Goal: Communication & Community: Answer question/provide support

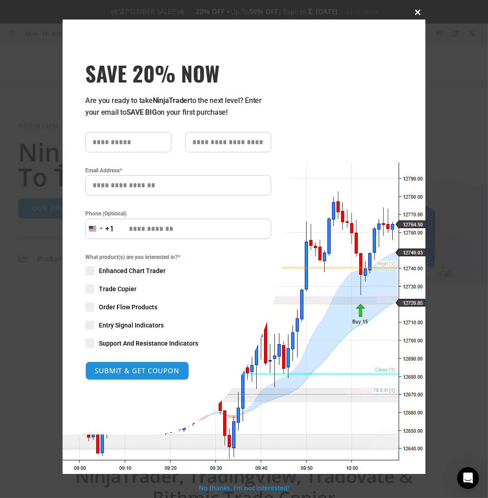
click at [417, 10] on span at bounding box center [418, 12] width 15 height 5
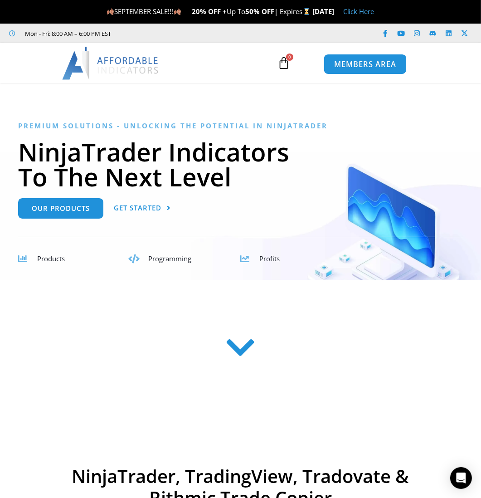
click at [358, 63] on span "MEMBERS AREA" at bounding box center [365, 65] width 62 height 8
click at [463, 475] on icon "Open Intercom Messenger" at bounding box center [461, 478] width 10 height 12
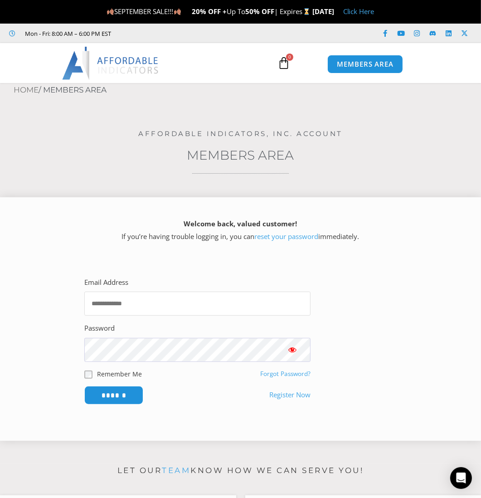
drag, startPoint x: 126, startPoint y: 302, endPoint x: 135, endPoint y: 303, distance: 9.2
click at [127, 303] on input "Email Address" at bounding box center [197, 304] width 226 height 24
click at [148, 305] on input "Email Address" at bounding box center [197, 304] width 226 height 24
type input "**********"
click at [287, 371] on link "Forgot Password?" at bounding box center [285, 374] width 50 height 8
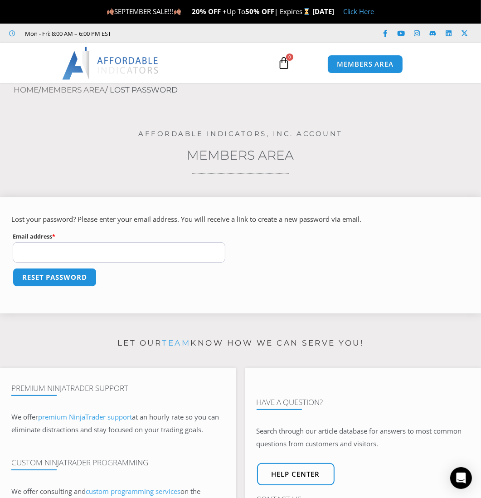
click at [66, 248] on input "Email address * Required" at bounding box center [119, 252] width 213 height 20
type input "**********"
click at [62, 274] on button "Reset password" at bounding box center [54, 278] width 88 height 20
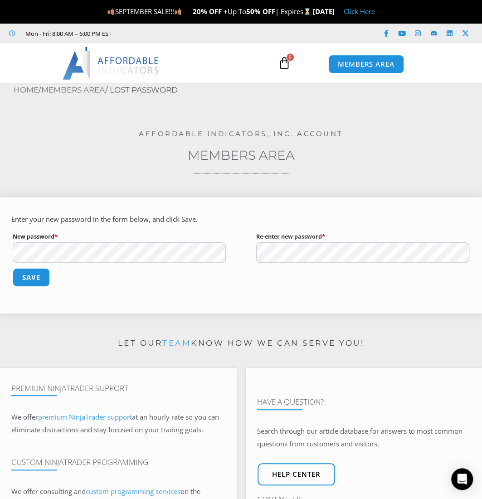
drag, startPoint x: 135, startPoint y: 281, endPoint x: 112, endPoint y: 266, distance: 27.6
click at [121, 275] on p "Save" at bounding box center [241, 283] width 460 height 33
click at [29, 279] on button "Save" at bounding box center [31, 278] width 39 height 20
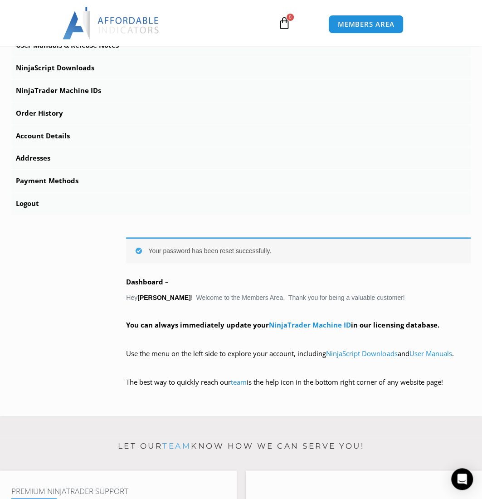
scroll to position [324, 0]
click at [363, 20] on span "MEMBERS AREA" at bounding box center [366, 24] width 62 height 8
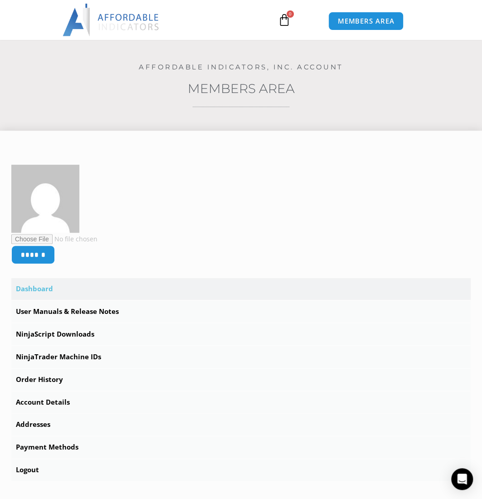
scroll to position [91, 0]
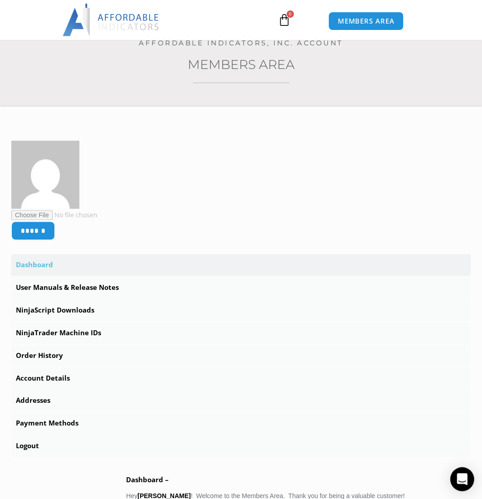
click at [458, 472] on div "Open Intercom Messenger" at bounding box center [463, 479] width 24 height 24
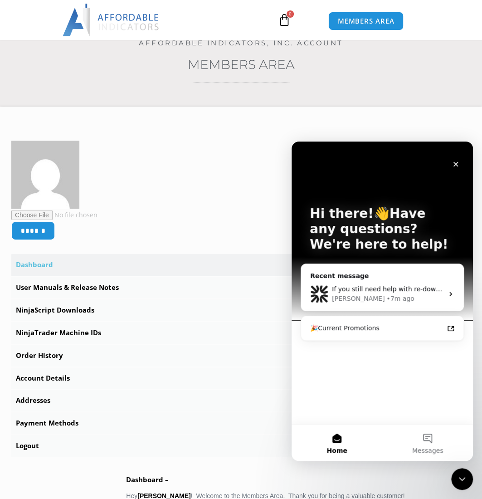
scroll to position [0, 0]
click at [427, 443] on button "Messages" at bounding box center [427, 443] width 91 height 36
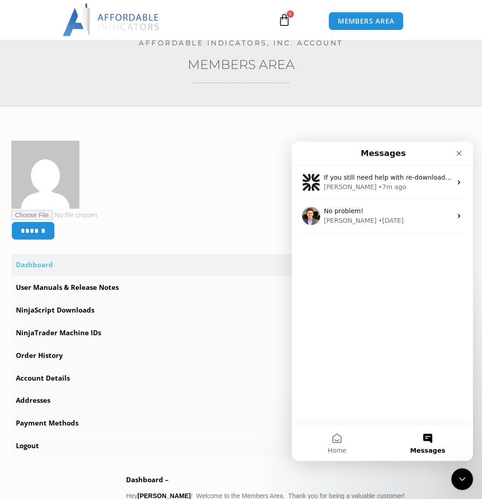
click at [431, 438] on button "Messages" at bounding box center [427, 443] width 91 height 36
click at [379, 411] on div "If you still need help with re-downloading or setting up the indicator, I'm her…" at bounding box center [382, 295] width 181 height 259
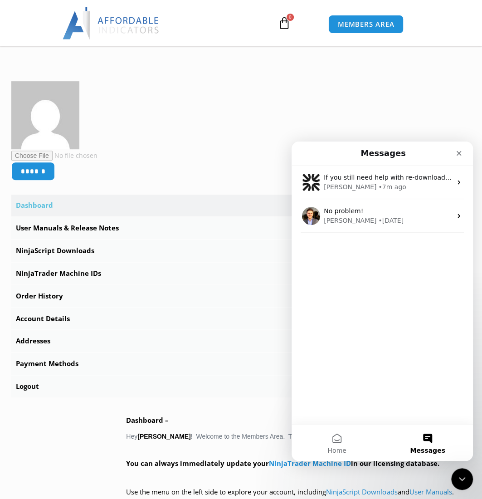
scroll to position [136, 0]
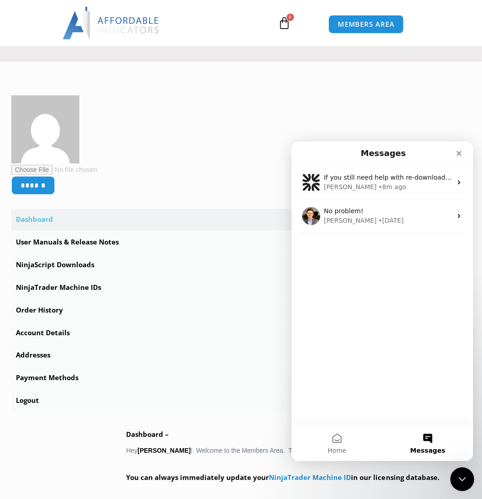
click at [461, 474] on icon "Close Intercom Messenger" at bounding box center [461, 477] width 11 height 11
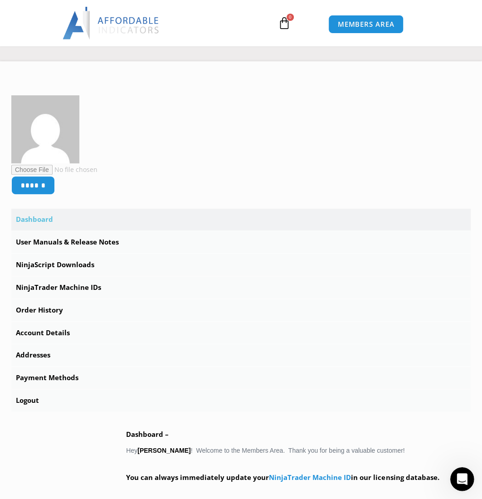
scroll to position [0, 0]
click at [466, 480] on icon "Open Intercom Messenger" at bounding box center [461, 477] width 15 height 15
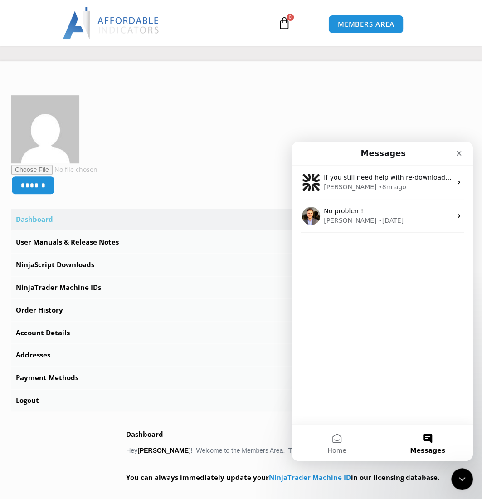
click at [430, 436] on button "Messages" at bounding box center [427, 443] width 91 height 36
click at [429, 436] on button "Messages" at bounding box center [427, 443] width 91 height 36
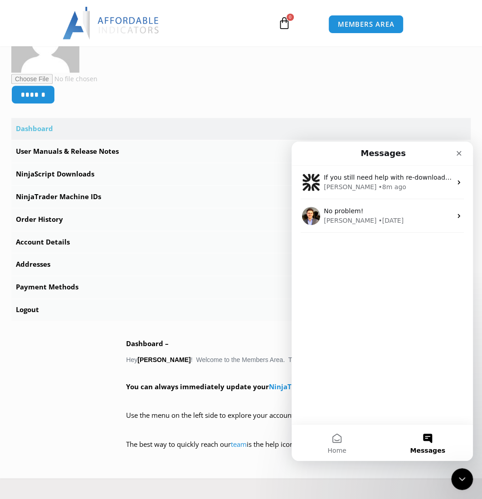
scroll to position [136, 0]
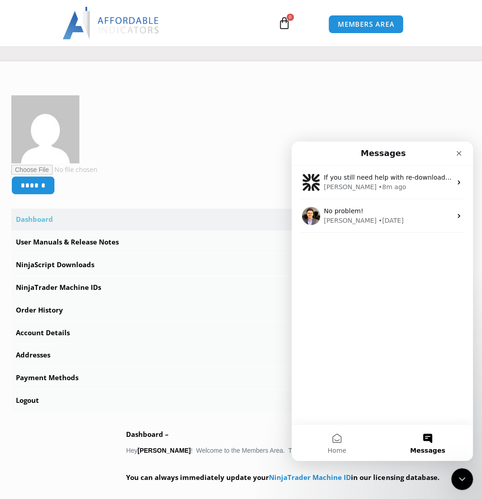
drag, startPoint x: 411, startPoint y: 146, endPoint x: 529, endPoint y: 429, distance: 307.5
click at [473, 150] on html "Messages If you still need help with re-downloading or setting up the indicator…" at bounding box center [382, 301] width 181 height 319
click at [430, 437] on button "Messages" at bounding box center [427, 443] width 91 height 36
click at [340, 289] on div "If you still need help with re-downloading or setting up the indicator, I'm her…" at bounding box center [382, 295] width 181 height 259
click at [339, 289] on div "If you still need help with re-downloading or setting up the indicator, I'm her…" at bounding box center [382, 295] width 181 height 259
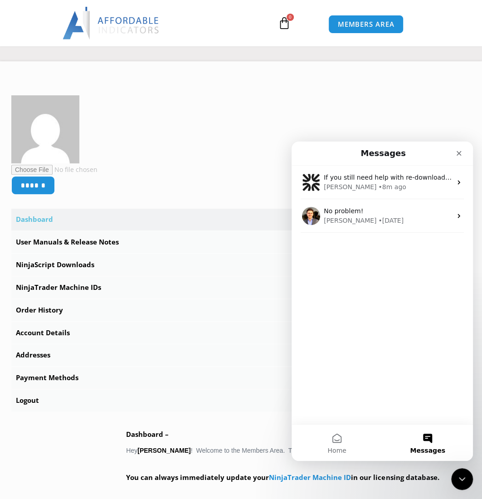
click at [339, 288] on div "If you still need help with re-downloading or setting up the indicator, I'm her…" at bounding box center [382, 295] width 181 height 259
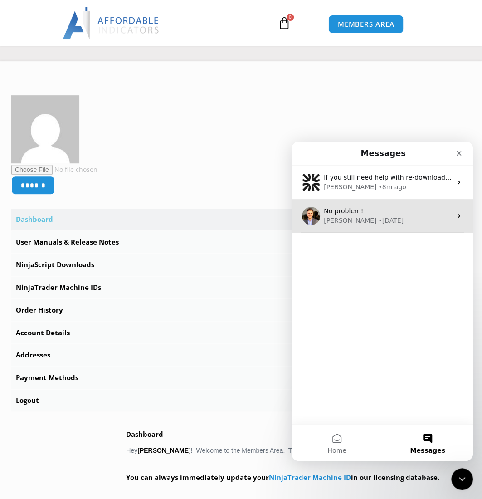
click at [456, 213] on icon "Intercom messenger" at bounding box center [459, 215] width 7 height 7
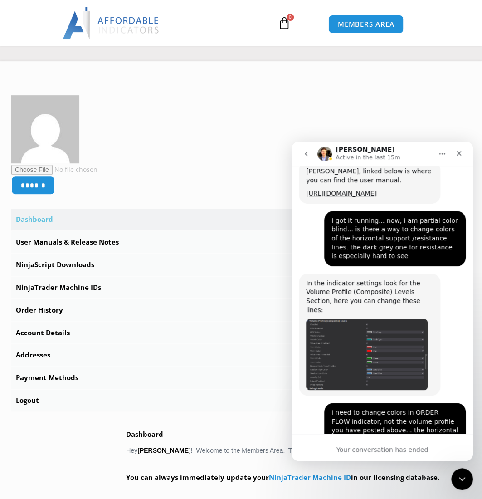
scroll to position [1836, 0]
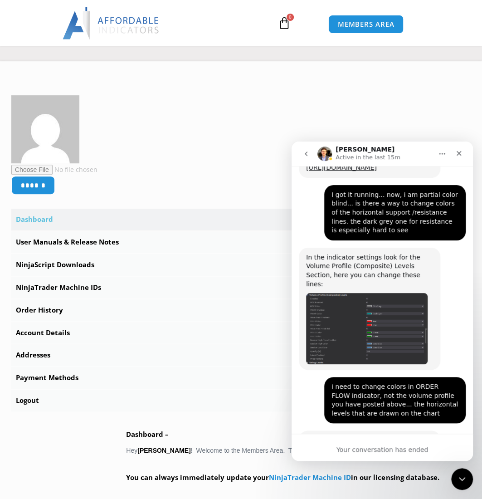
click at [368, 445] on div "Your conversation has ended" at bounding box center [382, 450] width 181 height 10
click at [463, 474] on icon "Close Intercom Messenger" at bounding box center [461, 477] width 11 height 11
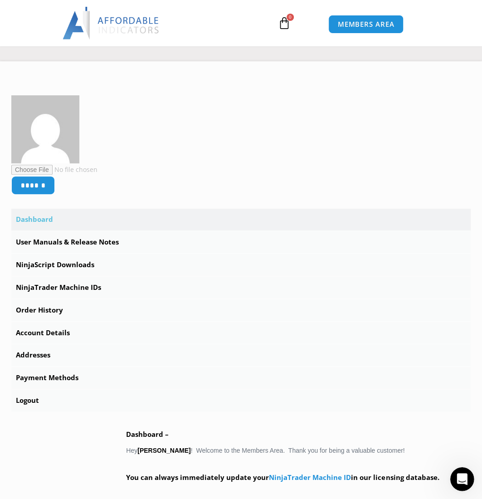
click at [462, 482] on icon "Open Intercom Messenger" at bounding box center [461, 477] width 15 height 15
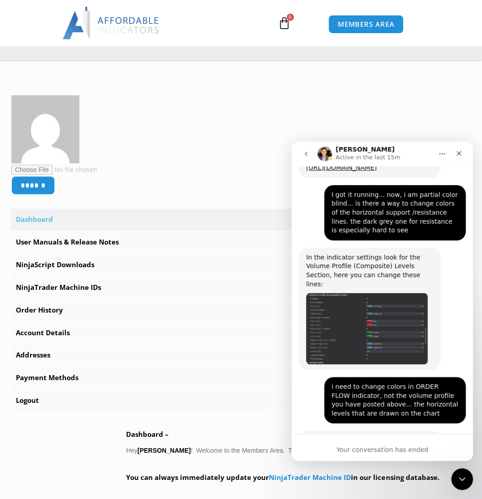
click at [362, 446] on div "Your conversation has ended" at bounding box center [382, 450] width 181 height 10
click at [360, 451] on div "Your conversation has ended" at bounding box center [382, 450] width 181 height 10
click at [459, 150] on icon "Close" at bounding box center [459, 153] width 7 height 7
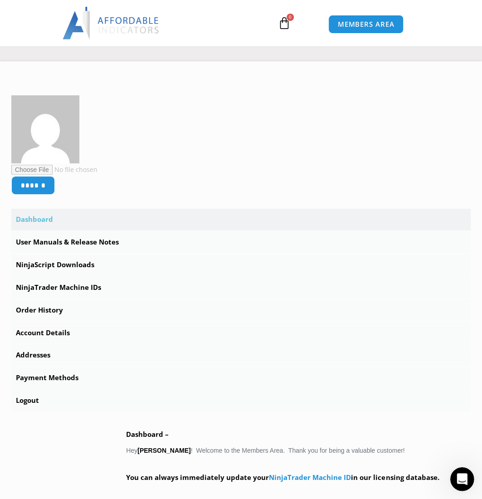
click at [457, 474] on icon "Open Intercom Messenger" at bounding box center [461, 477] width 15 height 15
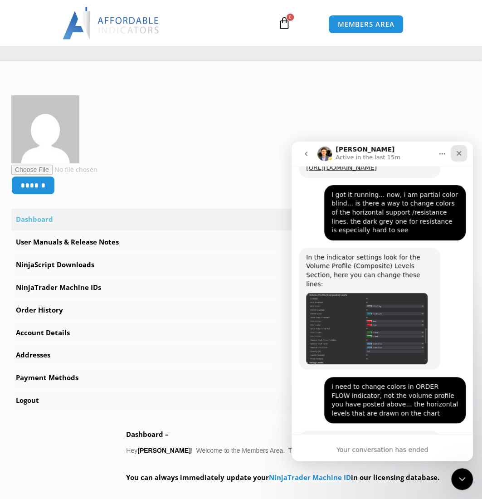
click at [457, 152] on icon "Close" at bounding box center [459, 153] width 7 height 7
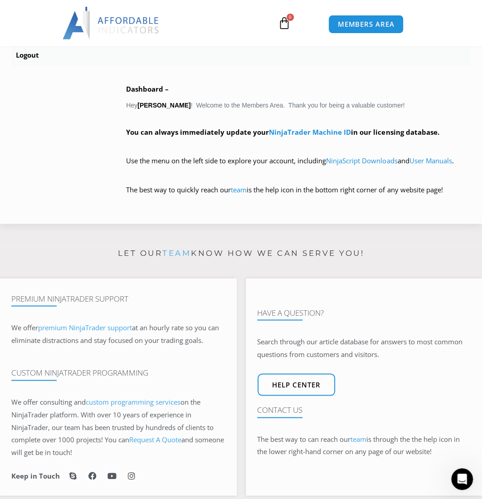
scroll to position [499, 0]
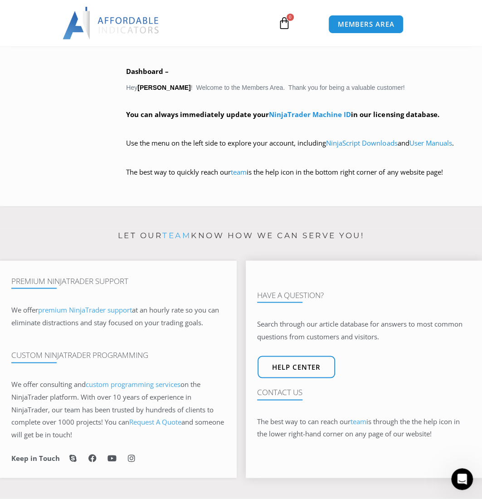
click at [272, 387] on h4 "Contact Us" at bounding box center [364, 391] width 214 height 9
click at [281, 390] on h4 "Contact Us" at bounding box center [364, 391] width 214 height 9
click at [289, 368] on span "Help center" at bounding box center [297, 367] width 54 height 8
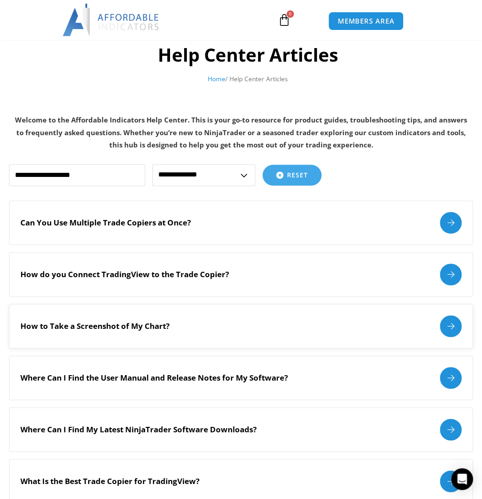
scroll to position [45, 0]
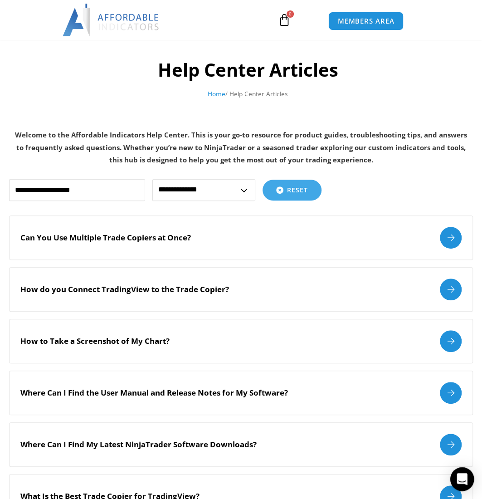
click at [459, 479] on icon "Open Intercom Messenger" at bounding box center [462, 479] width 10 height 12
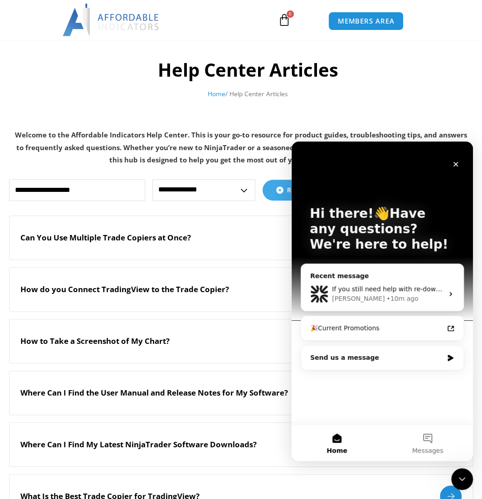
scroll to position [0, 0]
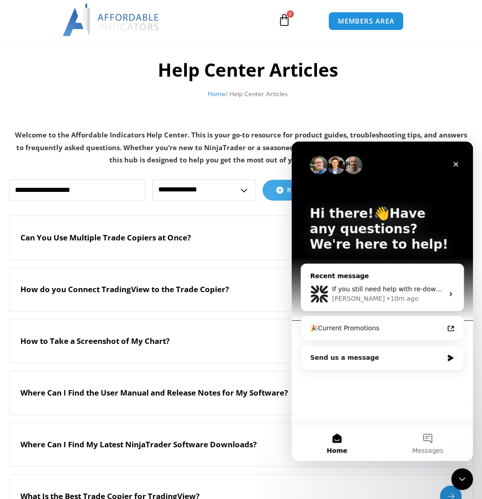
click at [451, 294] on icon "Intercom messenger" at bounding box center [450, 293] width 7 height 7
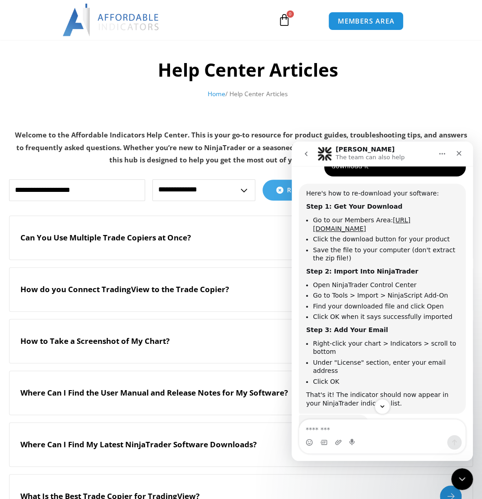
scroll to position [859, 0]
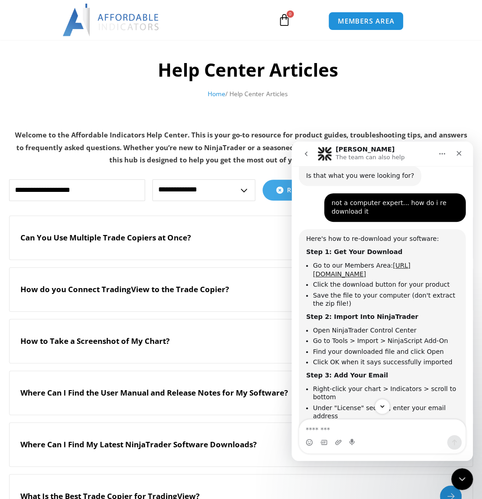
click at [365, 262] on link "[URL][DOMAIN_NAME]" at bounding box center [362, 270] width 98 height 16
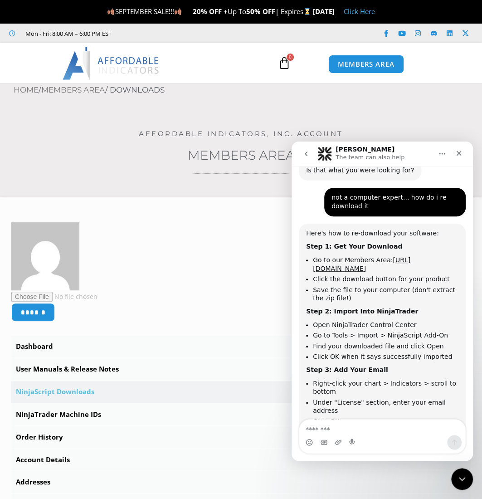
scroll to position [859, 0]
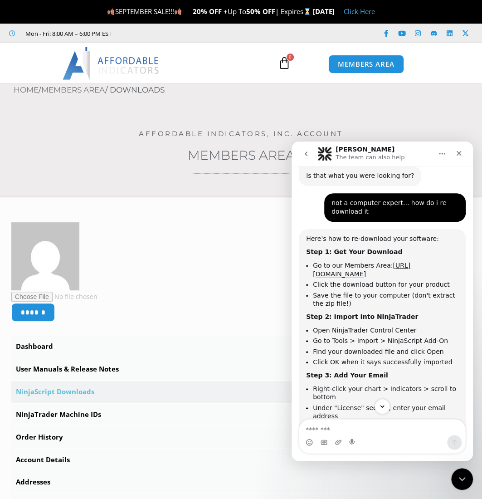
drag, startPoint x: 402, startPoint y: 147, endPoint x: 500, endPoint y: 138, distance: 98.5
click at [473, 142] on html "Solomon The team can also help Let's maximize your potential as a day trader. H…" at bounding box center [382, 301] width 181 height 319
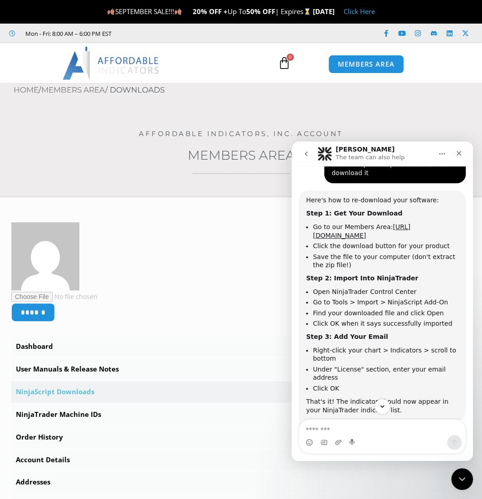
scroll to position [950, 0]
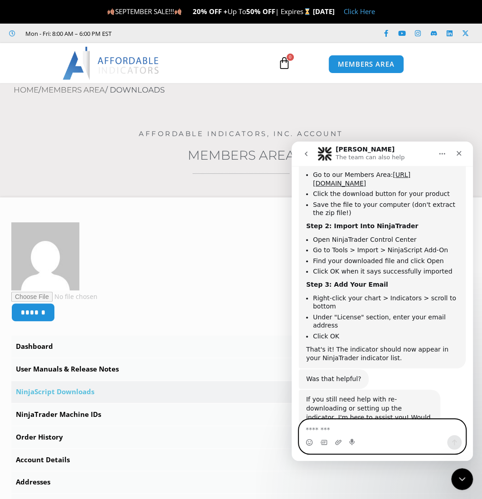
click at [351, 433] on textarea "Message…" at bounding box center [382, 427] width 166 height 15
type textarea "**********"
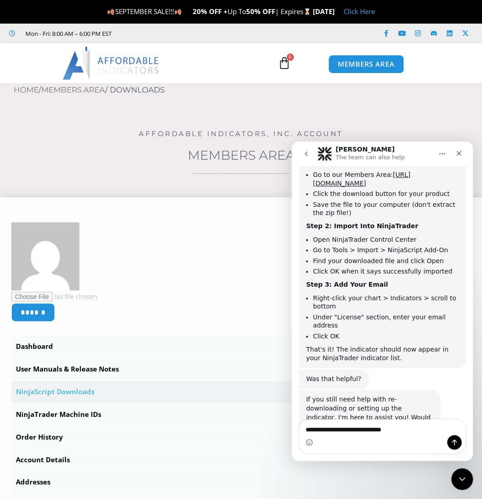
click at [72, 392] on link "NinjaScript Downloads" at bounding box center [241, 392] width 460 height 22
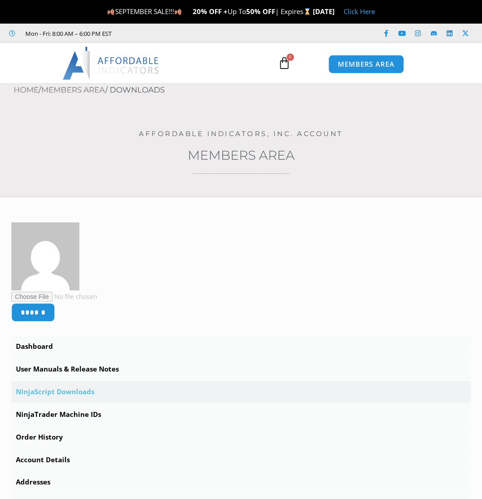
click at [72, 390] on link "NinjaScript Downloads" at bounding box center [241, 392] width 460 height 22
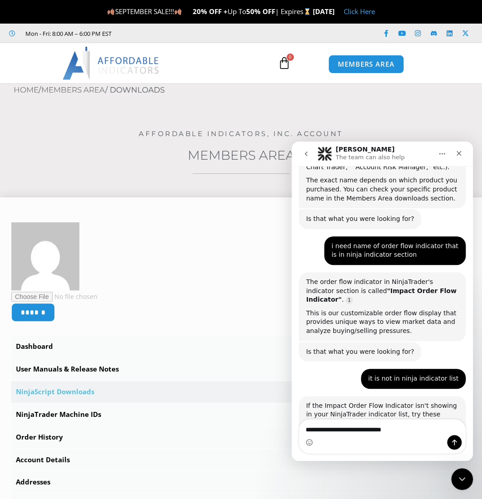
scroll to position [838, 0]
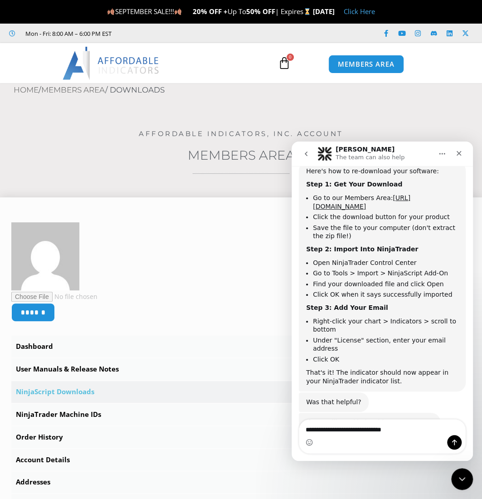
scroll to position [950, 0]
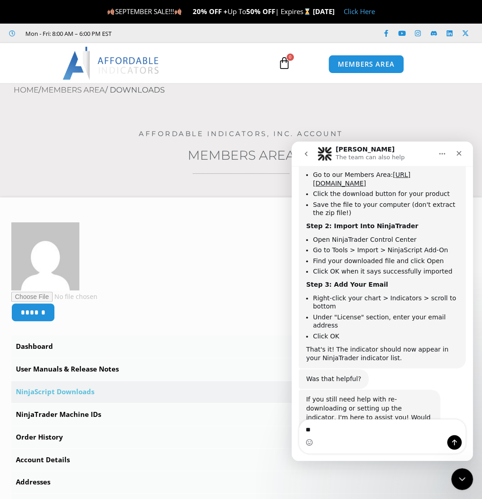
type textarea "*"
click at [75, 387] on link "NinjaScript Downloads" at bounding box center [241, 392] width 460 height 22
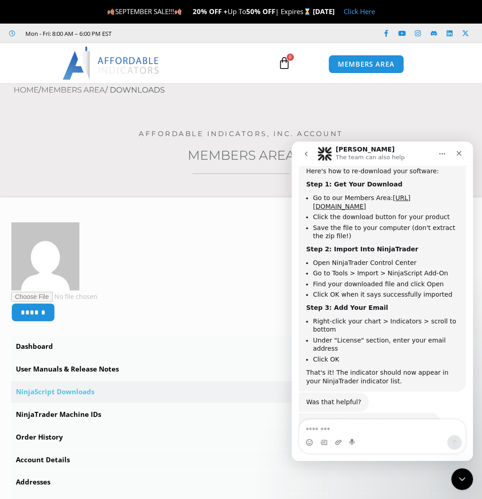
scroll to position [950, 0]
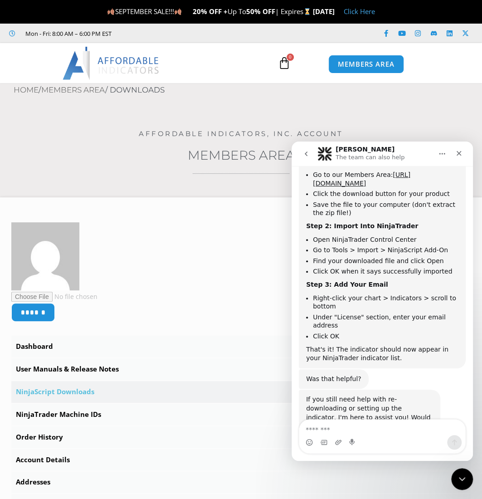
click at [359, 434] on textarea "Message…" at bounding box center [382, 427] width 166 height 15
type textarea "**********"
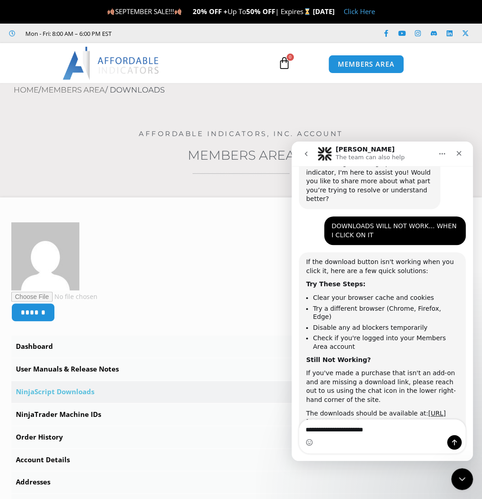
scroll to position [1196, 0]
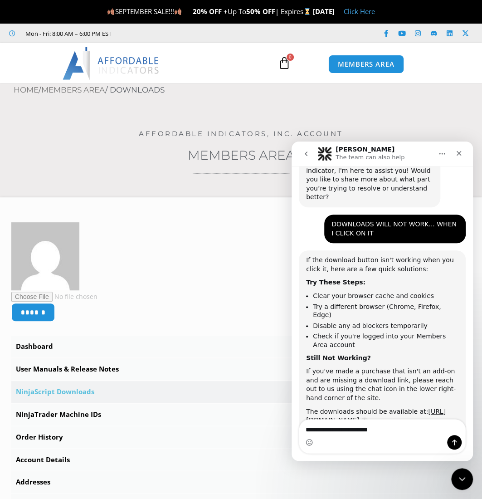
type textarea "**********"
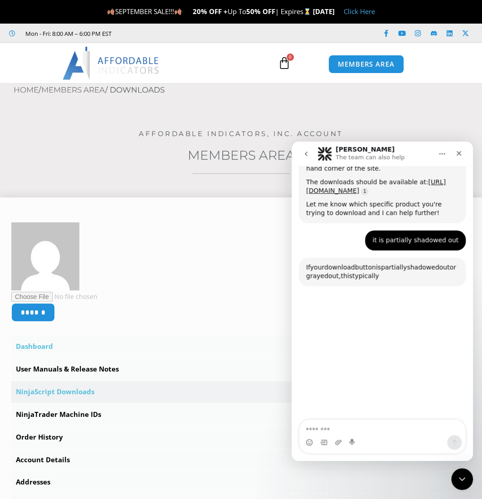
scroll to position [1440, 0]
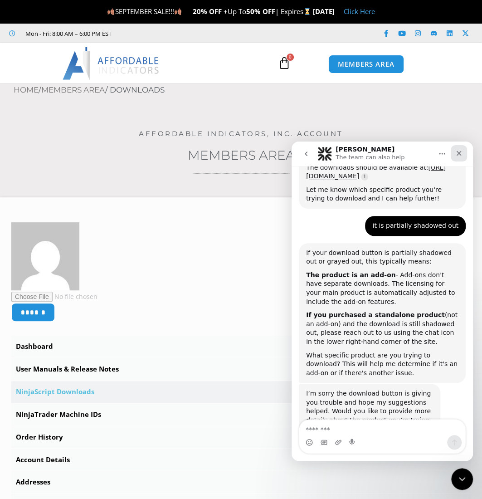
click at [462, 152] on icon "Close" at bounding box center [459, 153] width 7 height 7
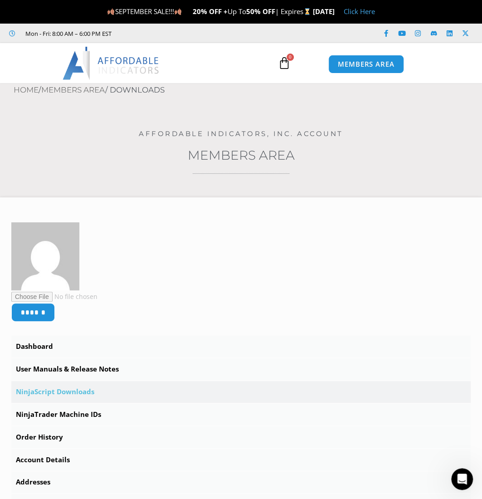
scroll to position [1426, 0]
click at [69, 388] on link "NinjaScript Downloads" at bounding box center [241, 392] width 460 height 22
click at [365, 66] on span "MEMBERS AREA" at bounding box center [366, 65] width 62 height 8
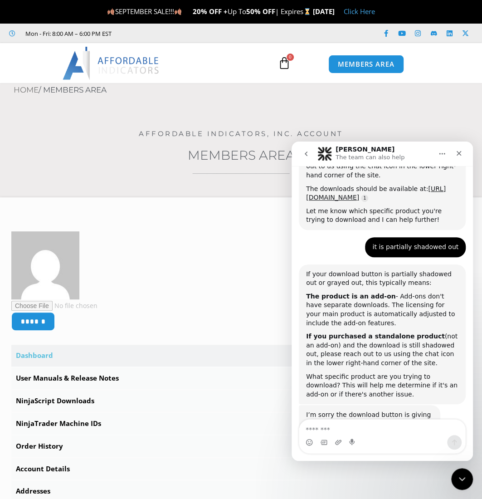
scroll to position [1426, 0]
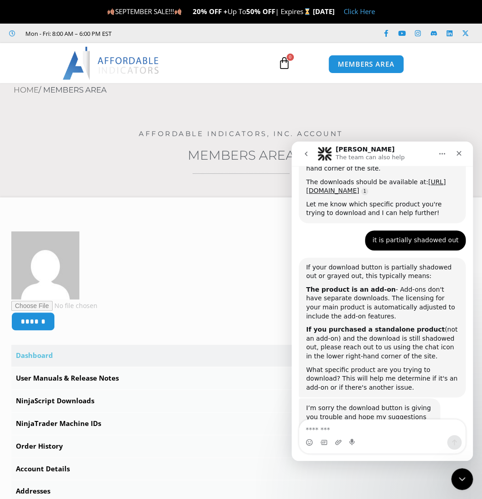
click at [366, 432] on textarea "Message…" at bounding box center [382, 427] width 166 height 15
type textarea "**********"
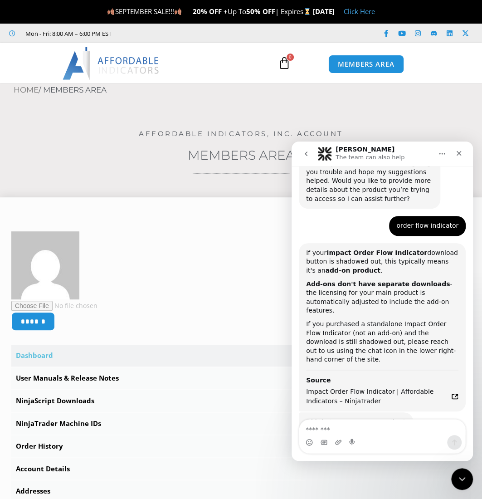
scroll to position [1689, 0]
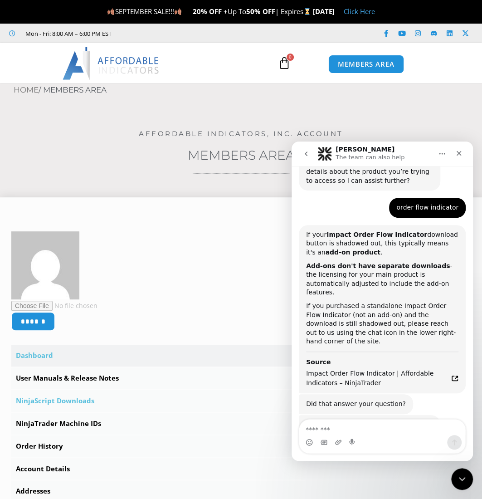
click at [62, 401] on link "NinjaScript Downloads" at bounding box center [241, 401] width 460 height 22
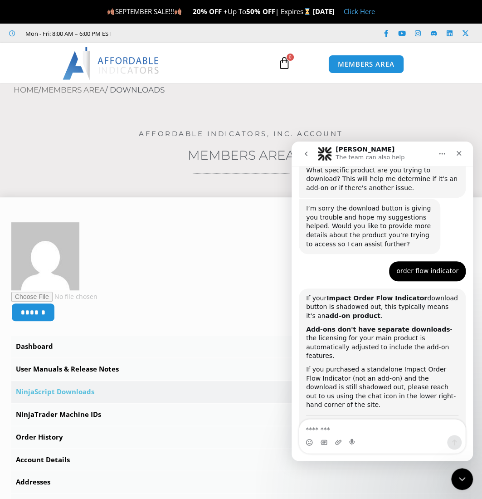
scroll to position [1689, 0]
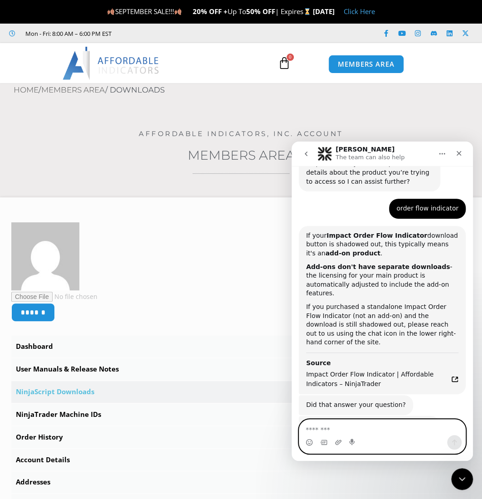
click at [370, 433] on textarea "Message…" at bounding box center [382, 427] width 166 height 15
click at [370, 434] on textarea "Message…" at bounding box center [382, 427] width 166 height 15
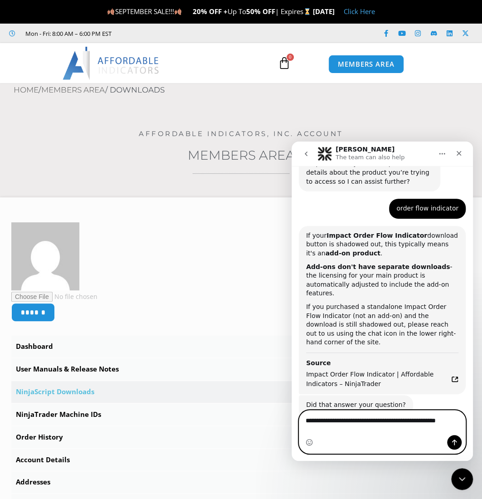
type textarea "**********"
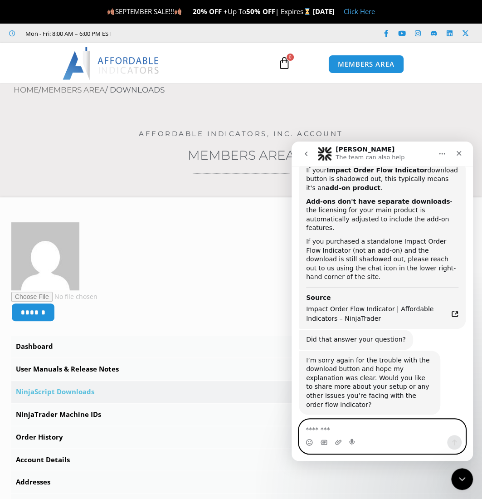
scroll to position [1787, 0]
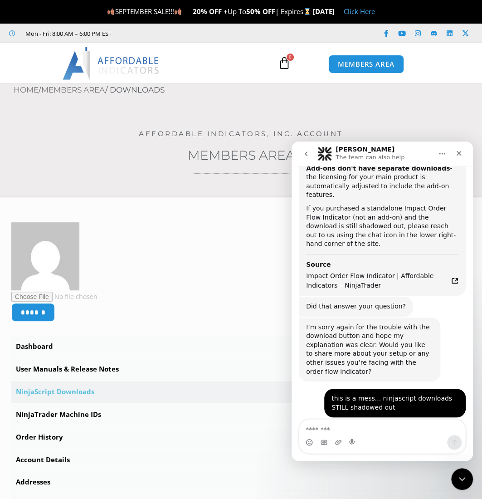
click at [373, 436] on div "Intercom messenger" at bounding box center [382, 442] width 166 height 15
click at [369, 434] on textarea "Message…" at bounding box center [382, 427] width 167 height 15
type textarea "***"
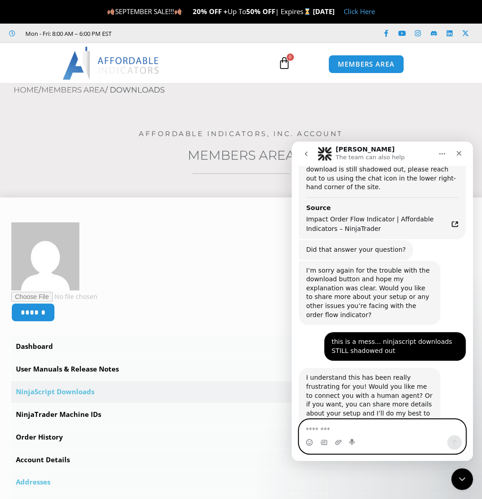
scroll to position [1877, 0]
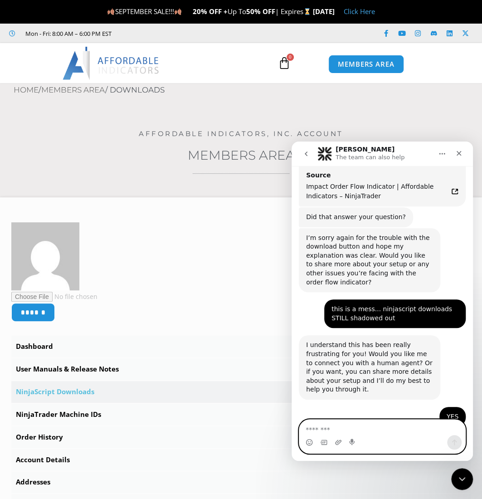
click at [347, 431] on textarea "Message…" at bounding box center [382, 427] width 167 height 15
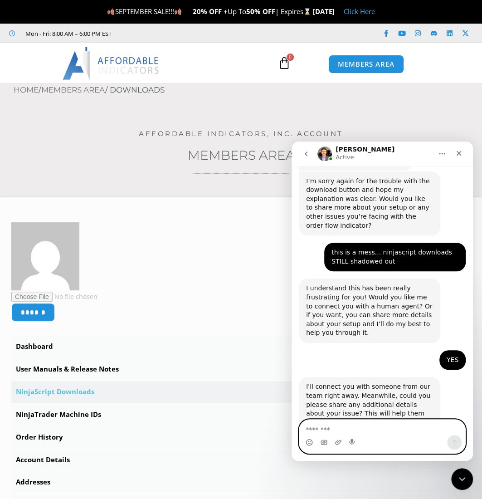
click at [373, 435] on textarea "Message…" at bounding box center [382, 427] width 167 height 15
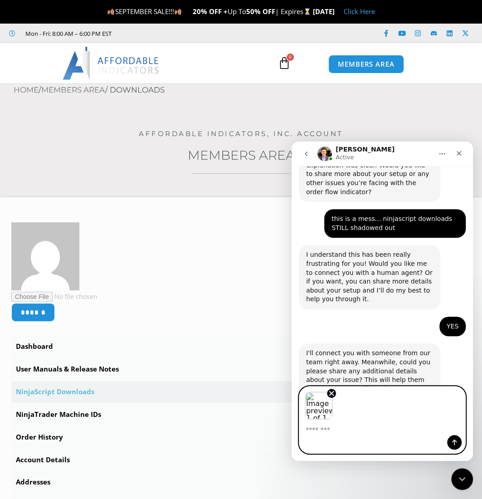
scroll to position [1970, 0]
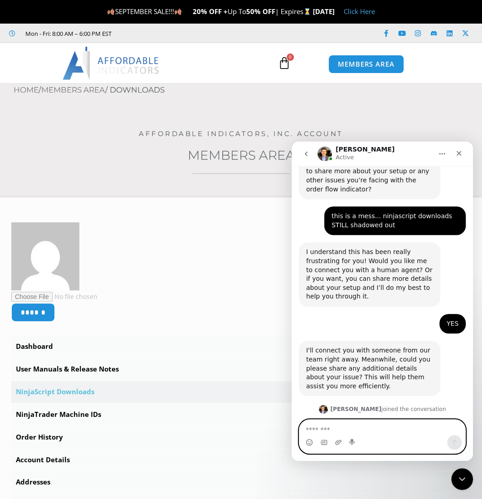
drag, startPoint x: 358, startPoint y: 432, endPoint x: 365, endPoint y: 440, distance: 10.0
click at [358, 433] on textarea "Message…" at bounding box center [382, 427] width 166 height 15
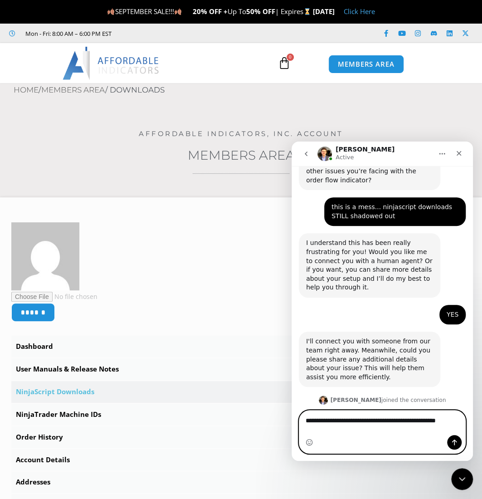
type textarea "**********"
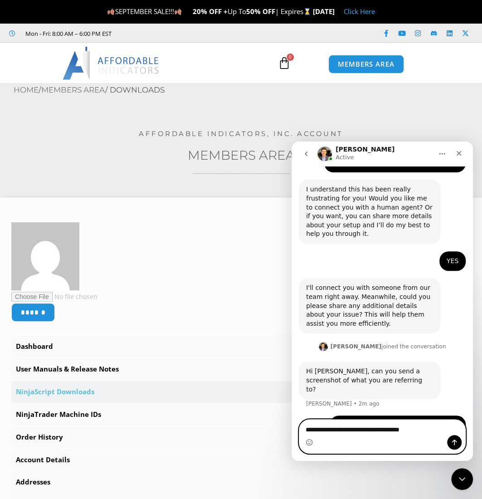
scroll to position [2034, 0]
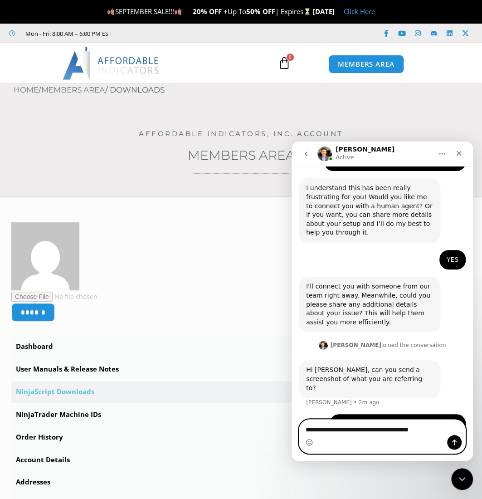
type textarea "**********"
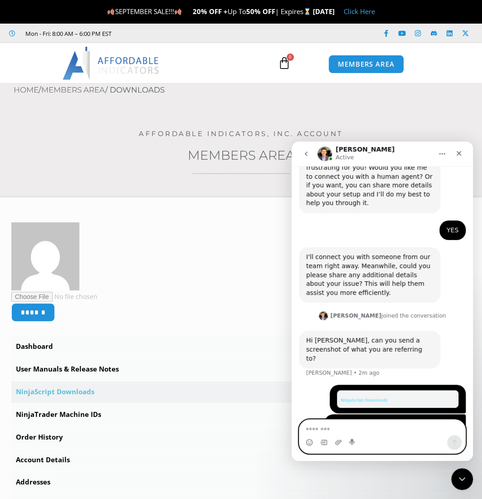
scroll to position [2063, 0]
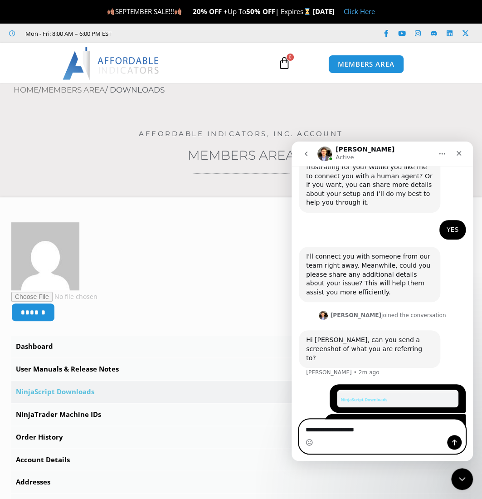
type textarea "**********"
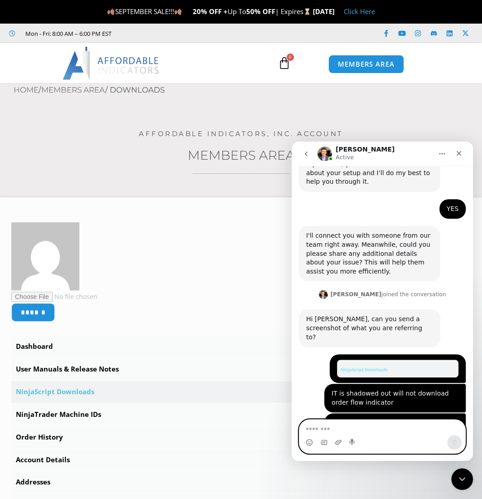
scroll to position [2118, 0]
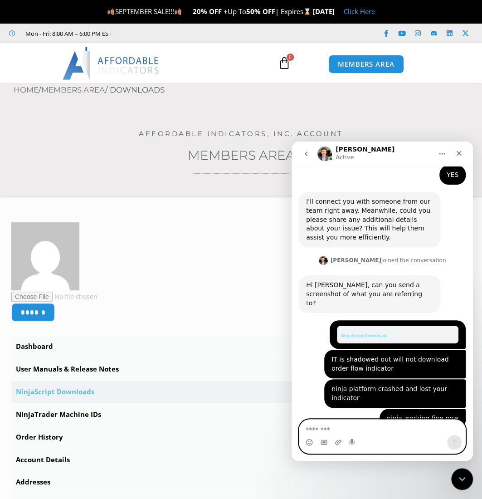
click at [339, 435] on div "Intercom messenger" at bounding box center [382, 437] width 166 height 34
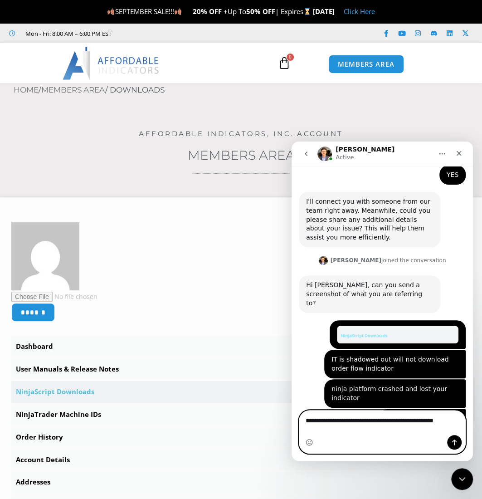
scroll to position [2127, 0]
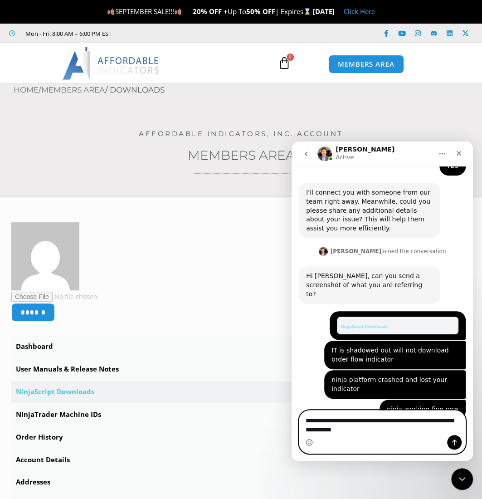
type textarea "**********"
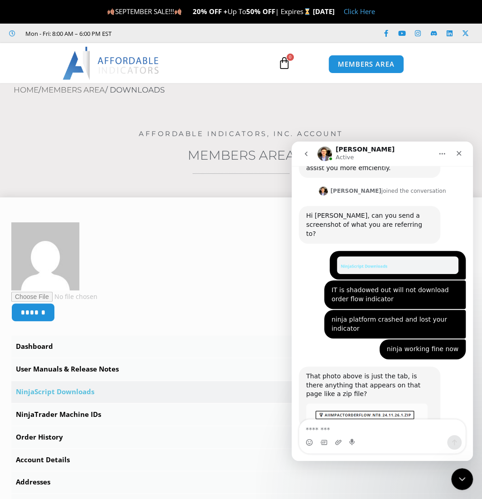
scroll to position [2189, 0]
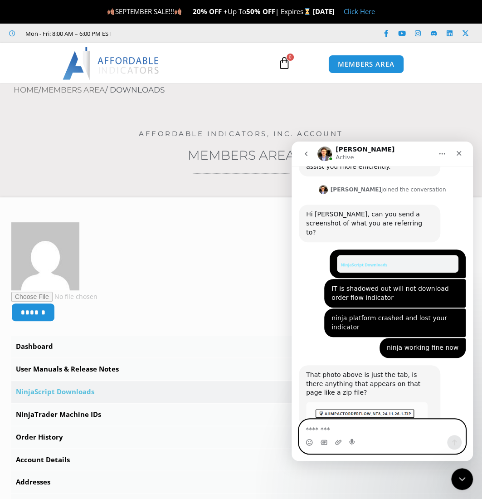
click at [352, 434] on textarea "Message…" at bounding box center [382, 427] width 167 height 15
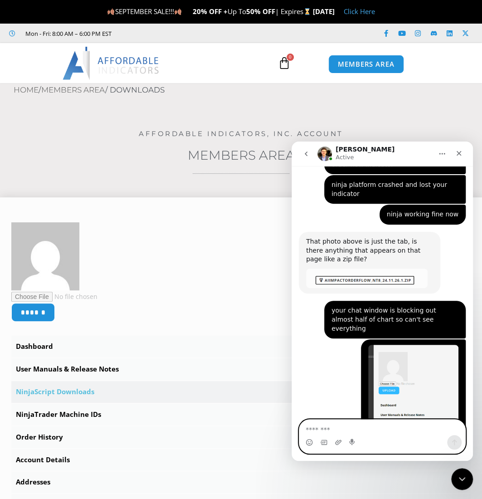
scroll to position [2323, 0]
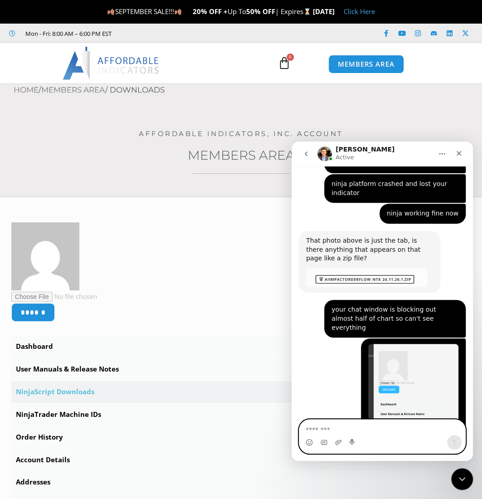
click at [346, 433] on textarea "Message…" at bounding box center [382, 427] width 166 height 15
type textarea "***"
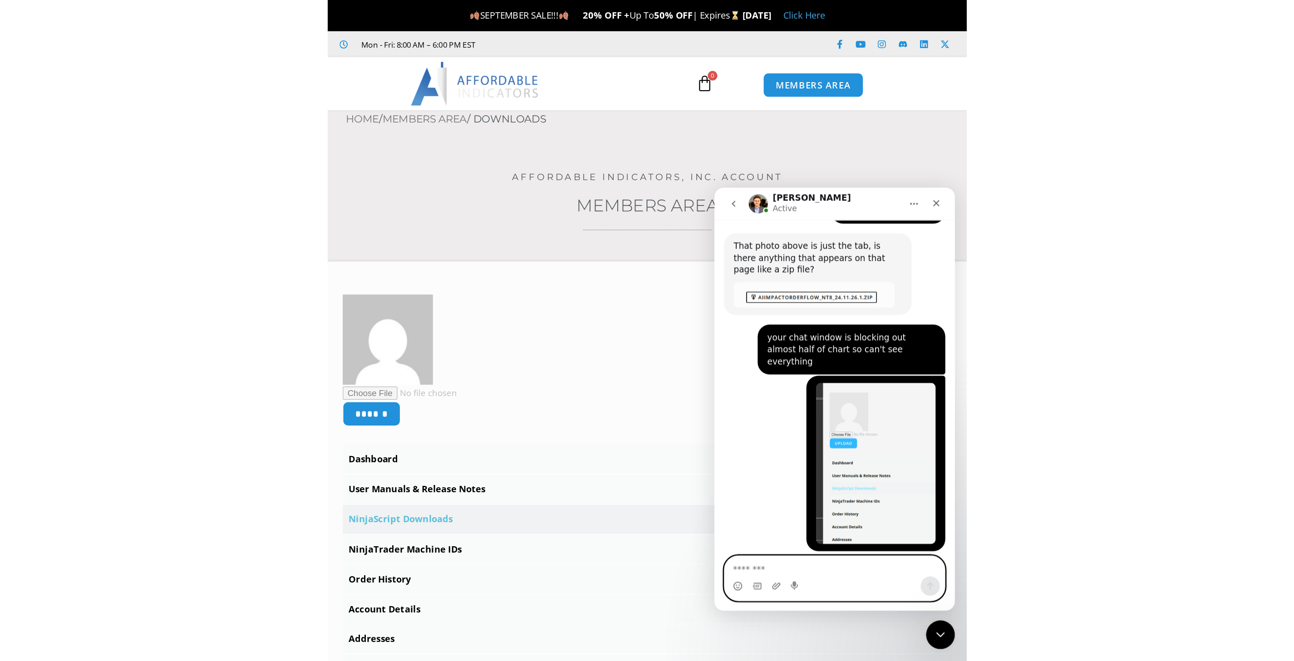
scroll to position [2378, 0]
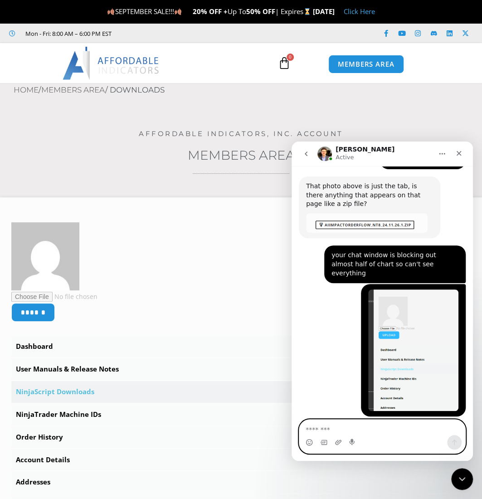
click at [364, 493] on link "[URL][DOMAIN_NAME]" at bounding box center [341, 496] width 71 height 7
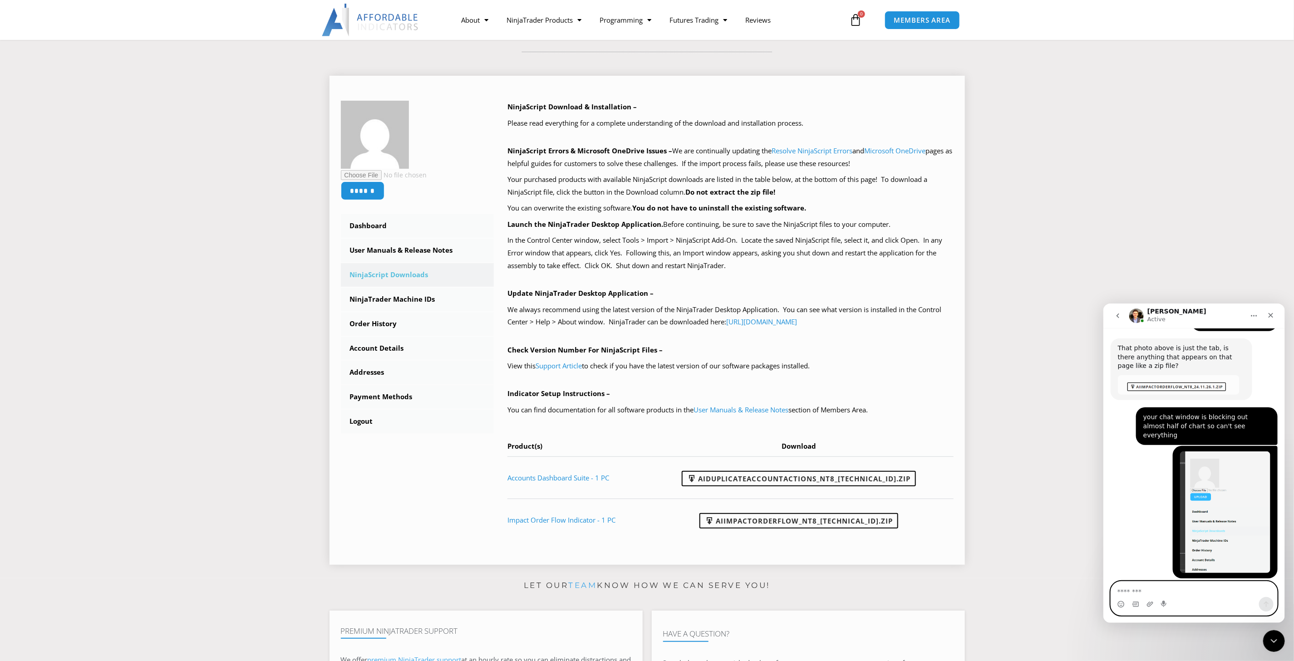
scroll to position [91, 0]
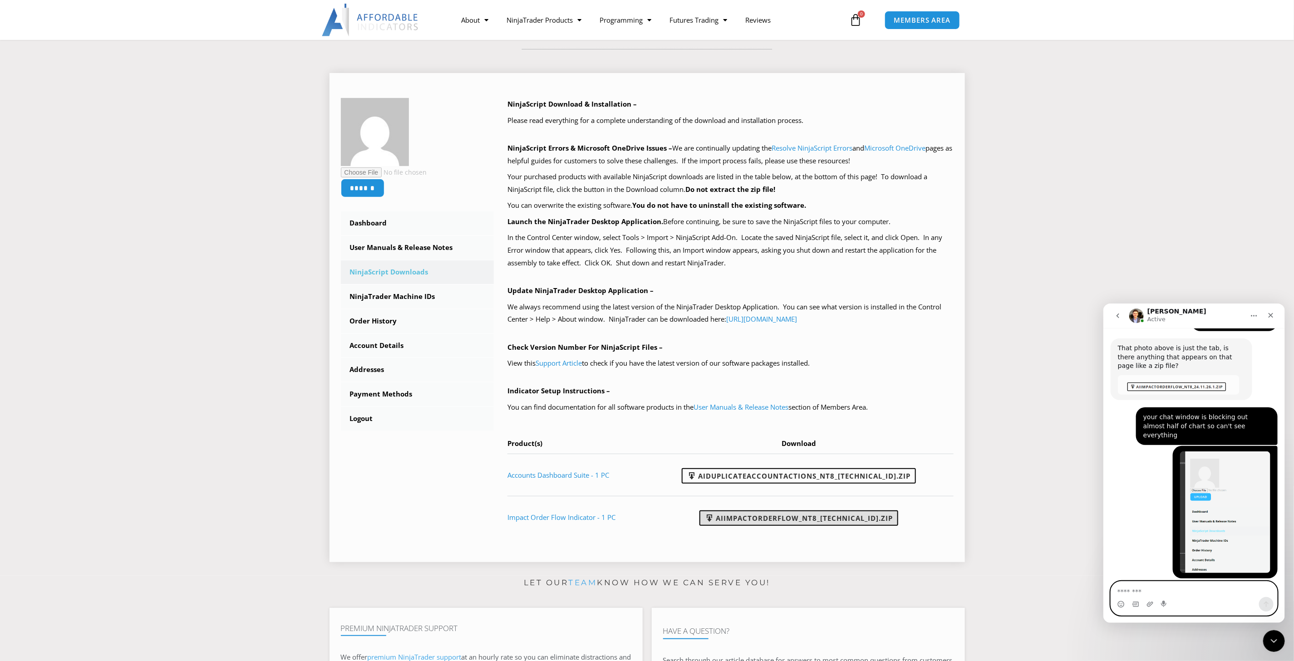
click at [482, 499] on link "AIImpactOrderFlow_NT8_[TECHNICAL_ID].zip" at bounding box center [798, 517] width 199 height 15
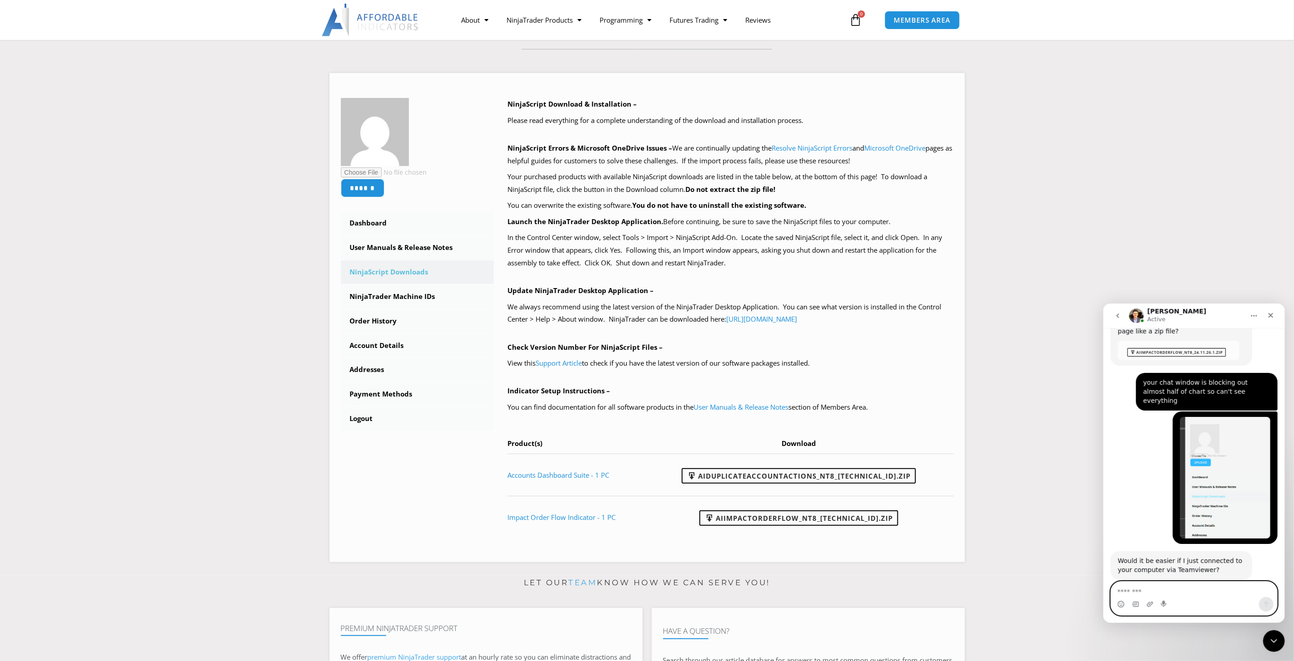
scroll to position [2425, 0]
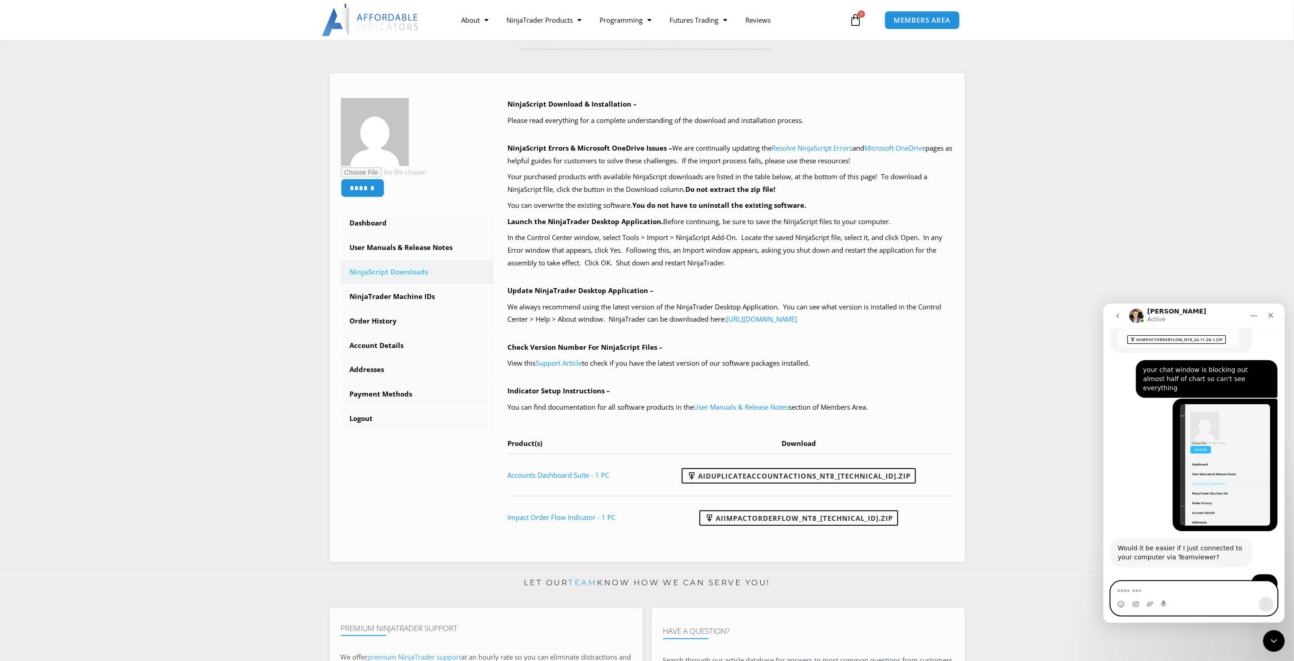
click at [482, 499] on textarea "Message…" at bounding box center [1193, 588] width 167 height 15
type textarea "**********"
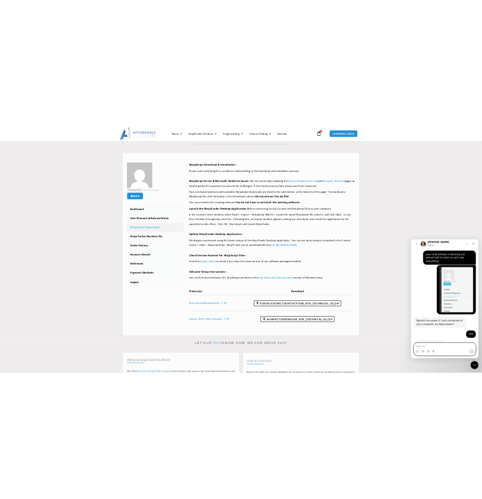
scroll to position [2452, 0]
